Goal: Transaction & Acquisition: Purchase product/service

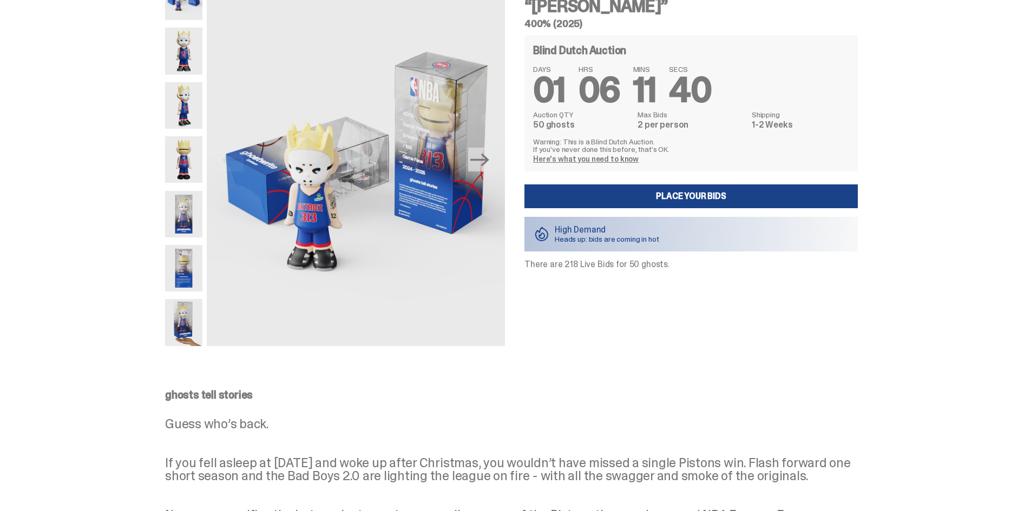
scroll to position [54, 0]
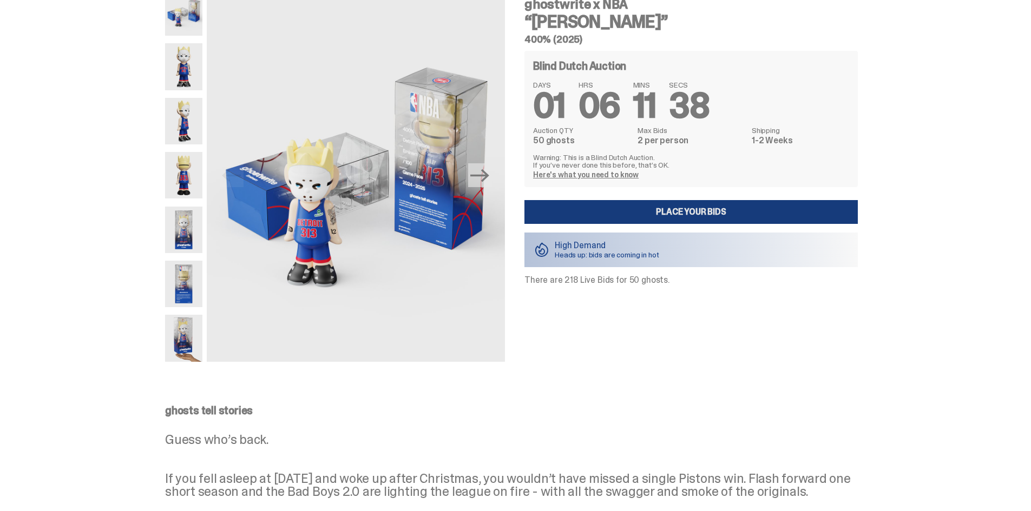
click at [629, 213] on link "Place your Bids" at bounding box center [690, 212] width 333 height 24
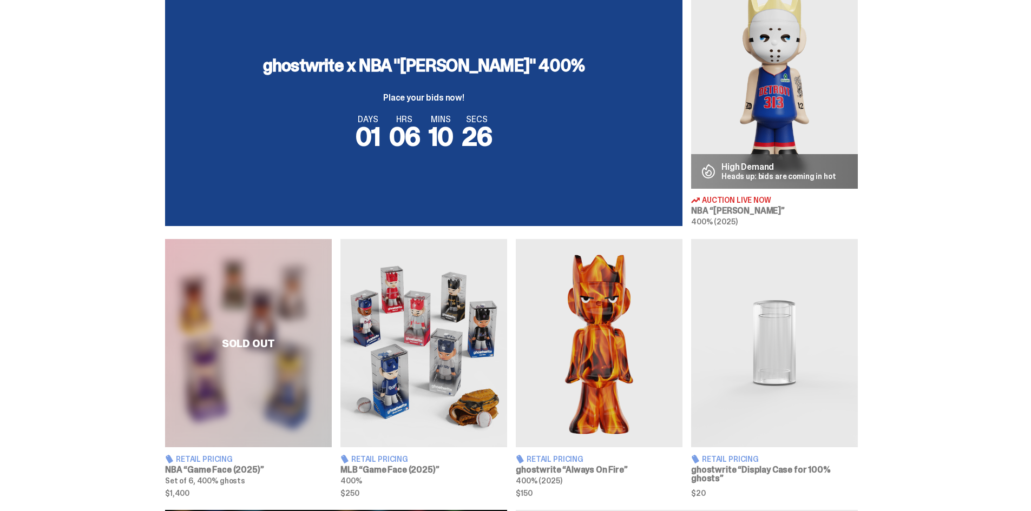
scroll to position [433, 0]
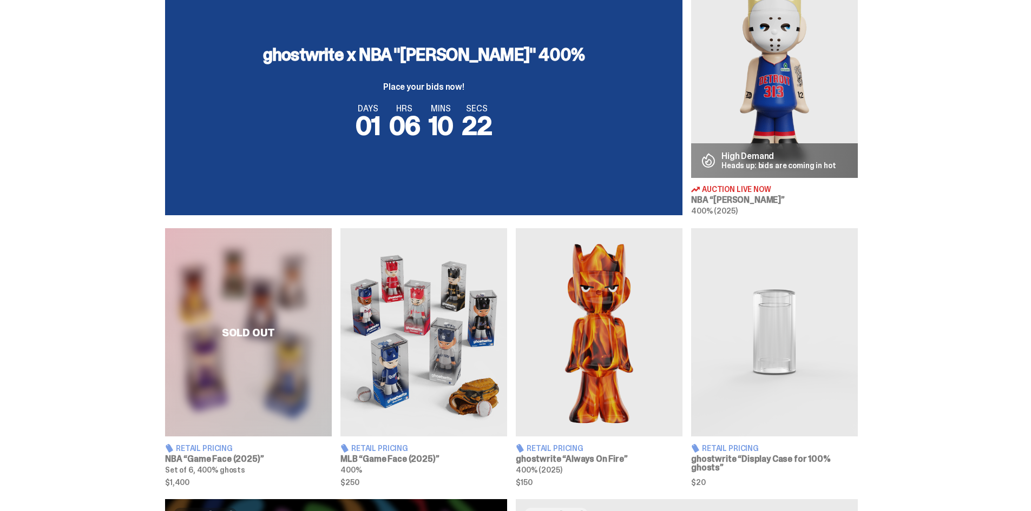
click at [798, 160] on p "High Demand" at bounding box center [778, 156] width 115 height 9
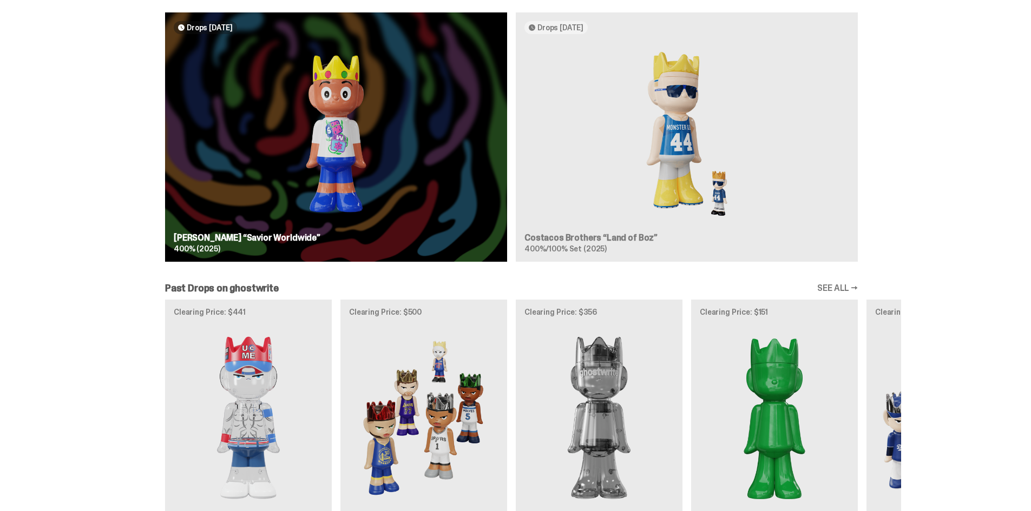
scroll to position [1203, 0]
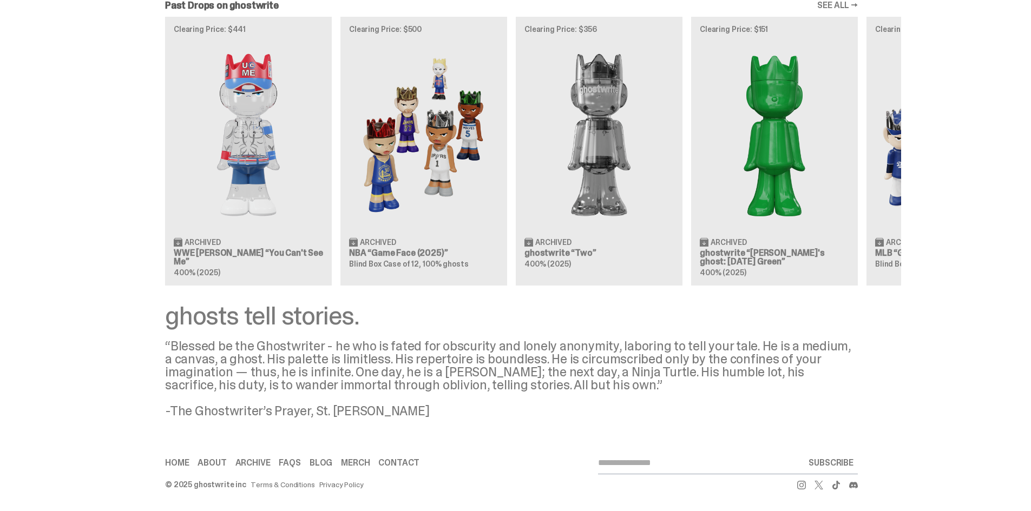
click at [471, 198] on div "Clearing Price: $441 Archived WWE John Cena “You Can't See Me” 400% (2025) Clea…" at bounding box center [511, 151] width 779 height 268
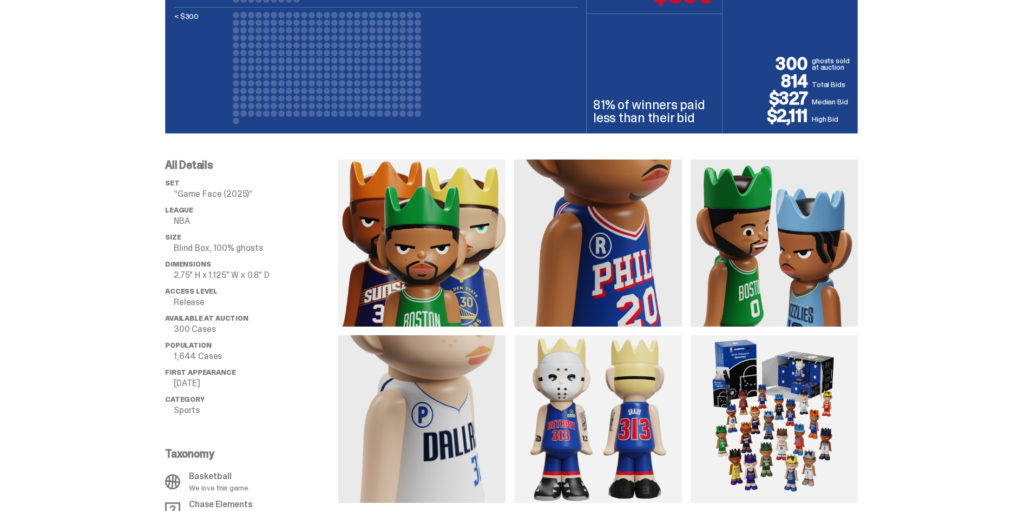
scroll to position [704, 0]
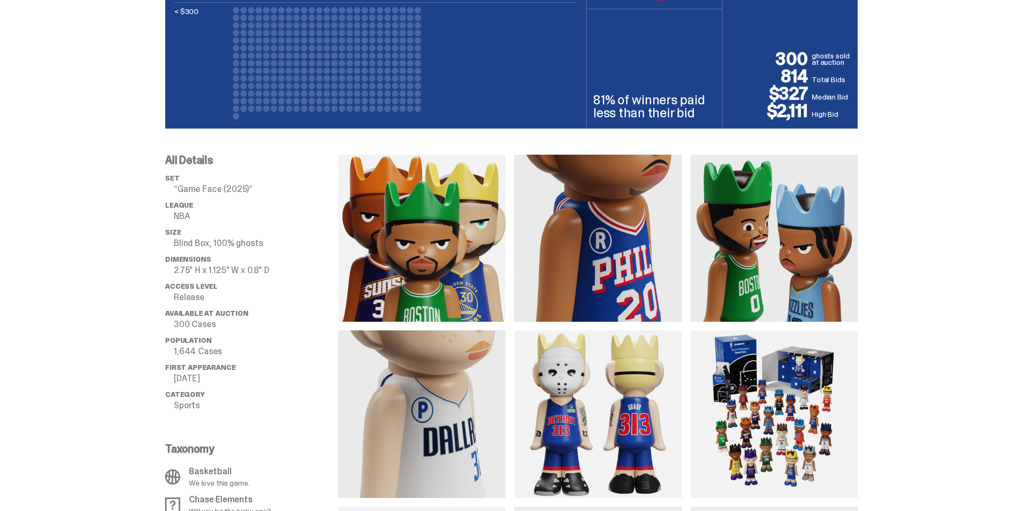
click at [741, 264] on img at bounding box center [774, 238] width 167 height 167
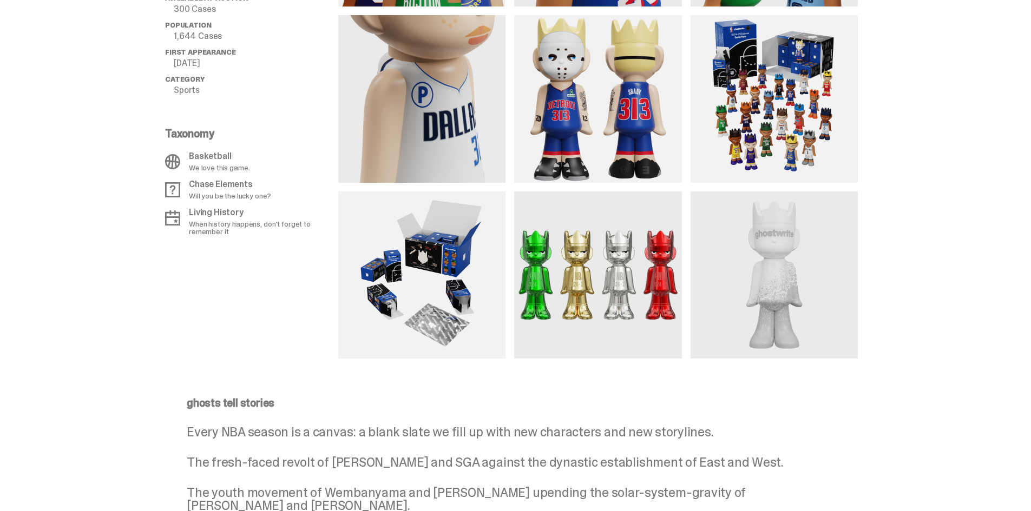
scroll to position [1028, 0]
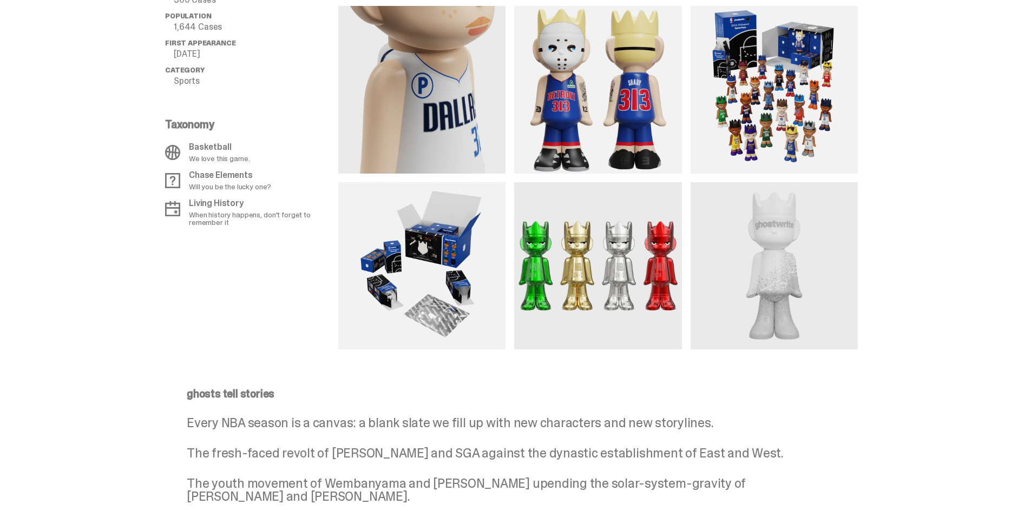
click at [656, 264] on img at bounding box center [597, 265] width 167 height 167
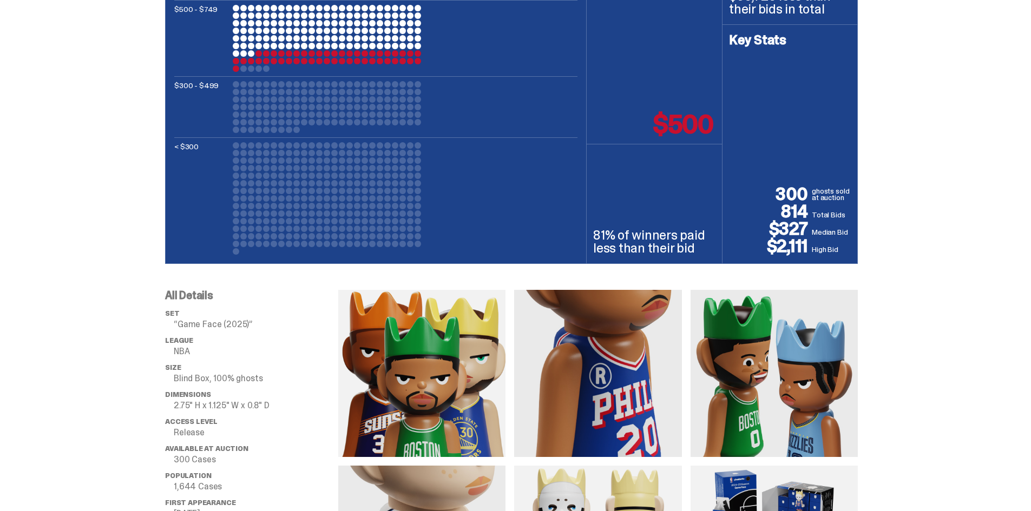
scroll to position [433, 0]
